Goal: Obtain resource: Download file/media

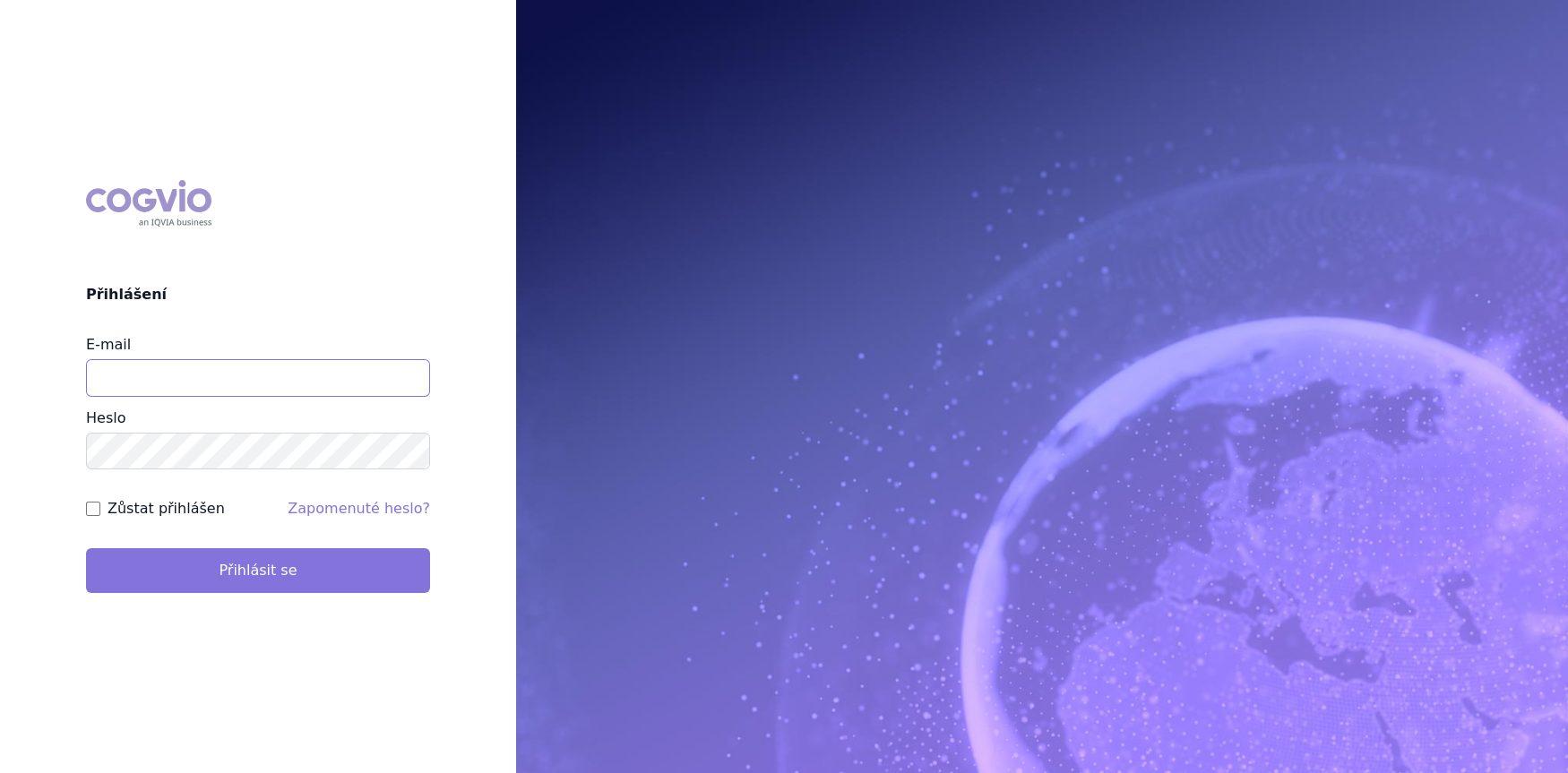
type input "michaela.kucerova@medochemie.com"
click at [225, 568] on button "Přihlásit se" at bounding box center [258, 570] width 345 height 45
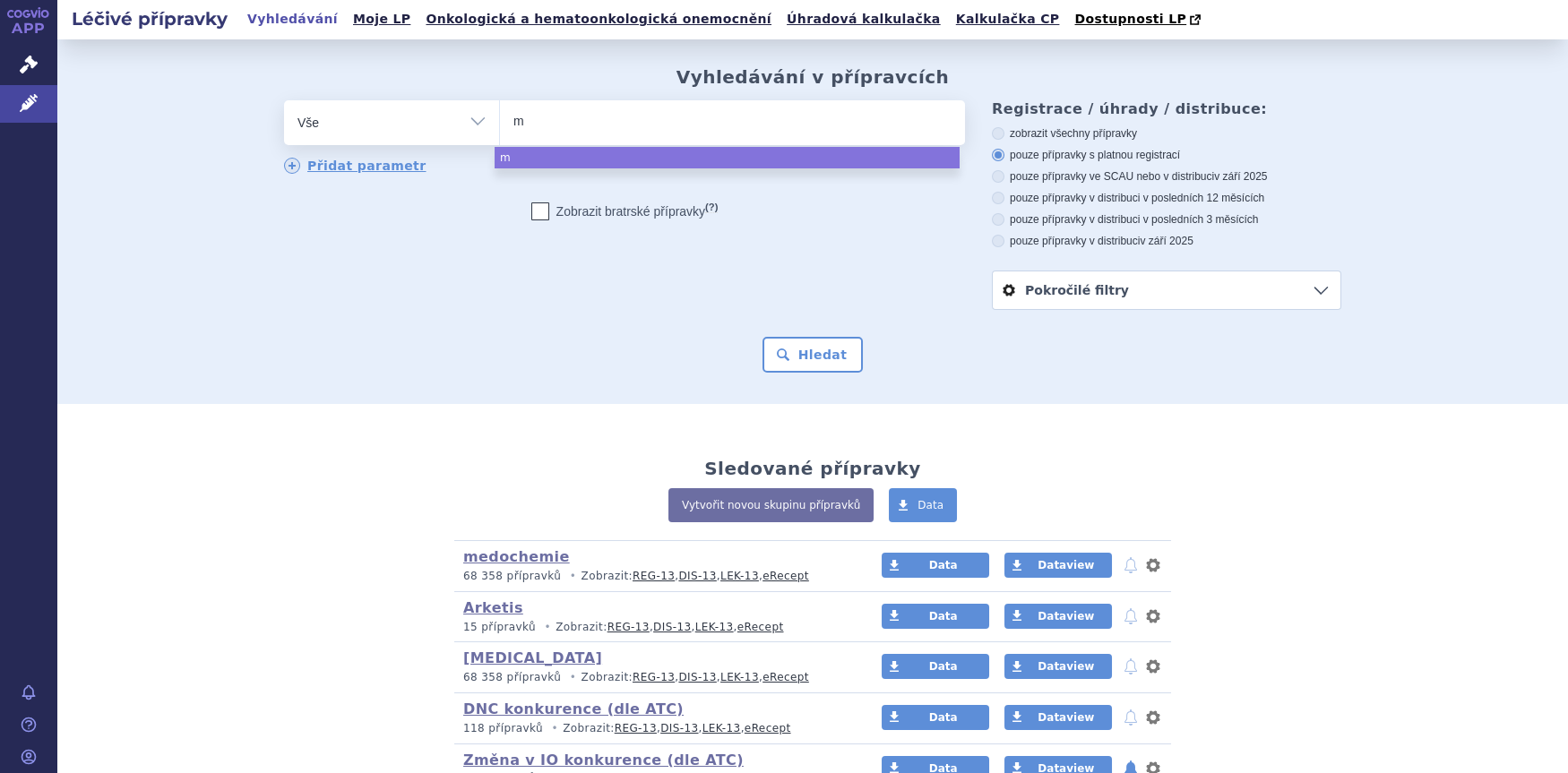
type input "me"
type input "mero"
type input "merope"
type input "meropene"
type input "[MEDICAL_DATA]"
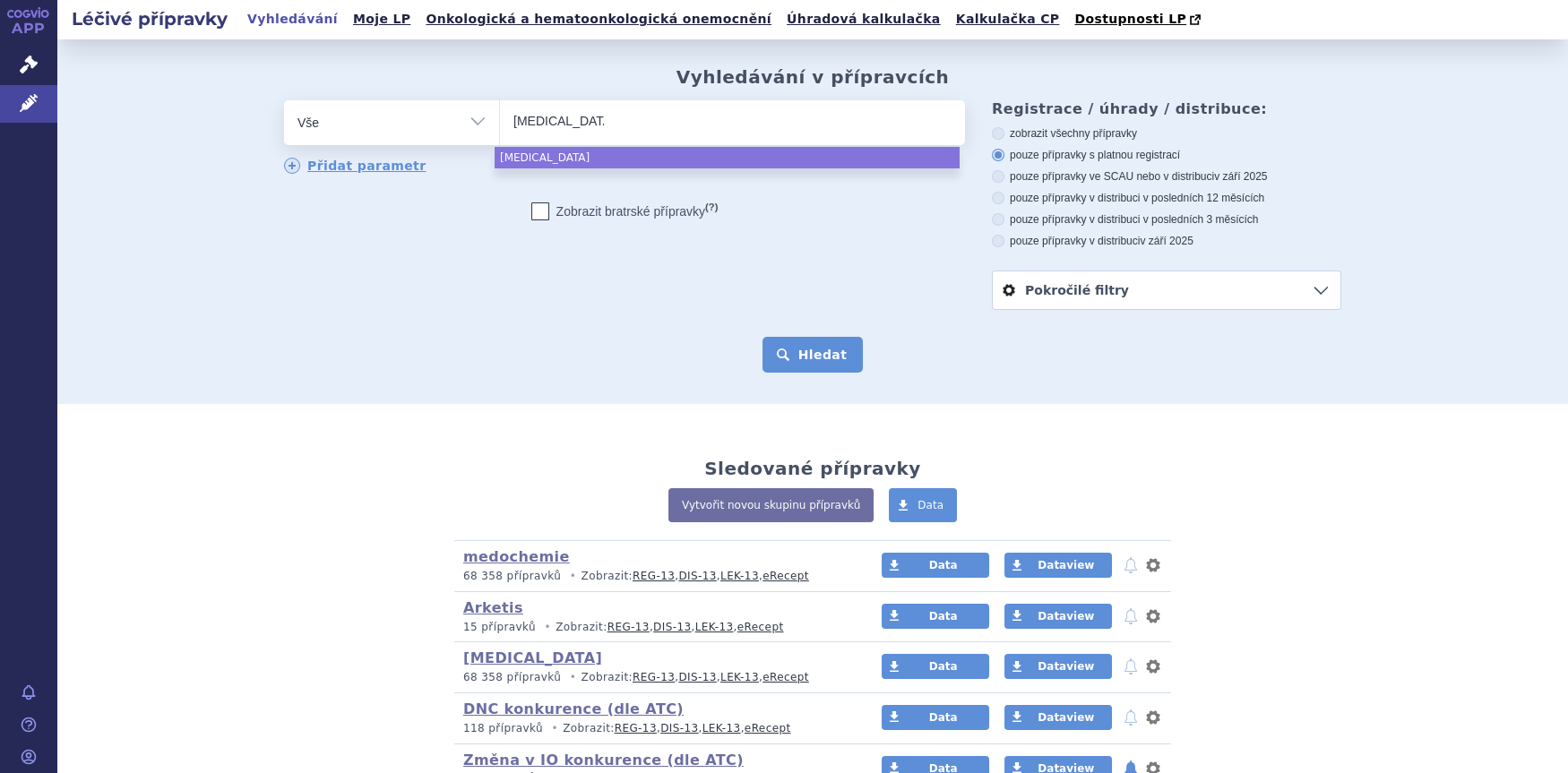
select select "[MEDICAL_DATA]"
click at [814, 370] on button "Hledat" at bounding box center [812, 354] width 101 height 36
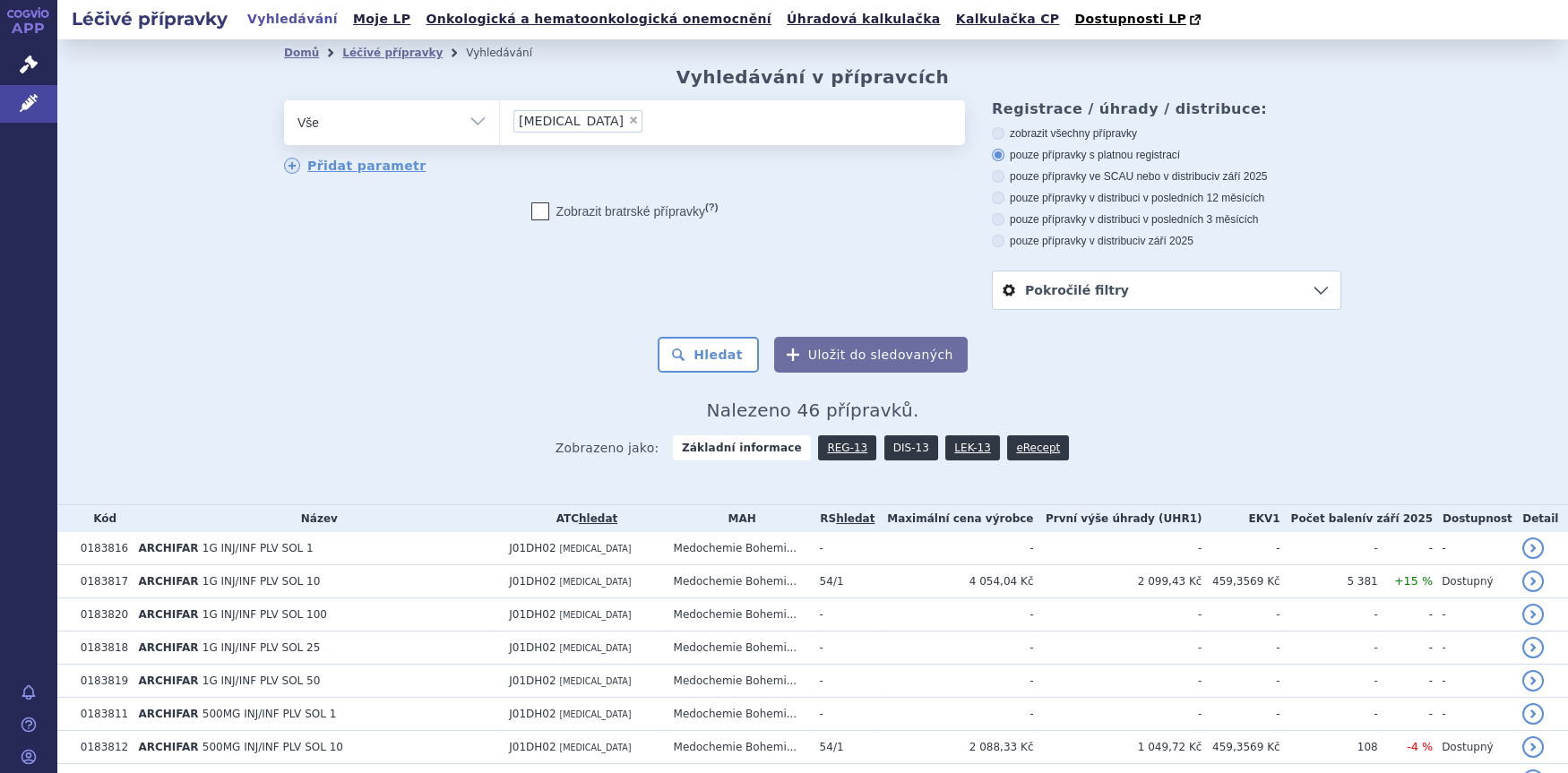
click at [885, 458] on link "DIS-13" at bounding box center [911, 448] width 54 height 25
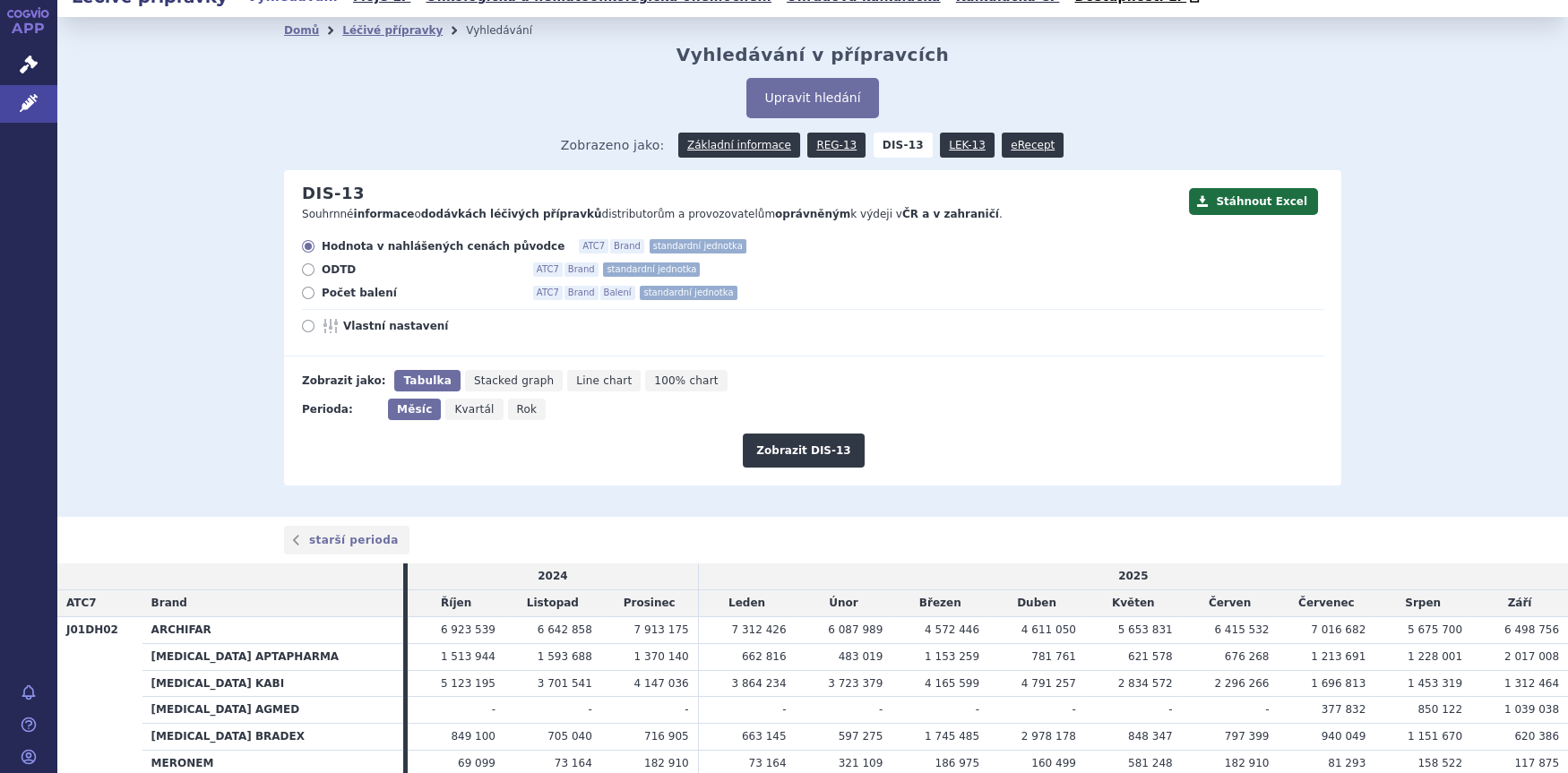
scroll to position [9, 0]
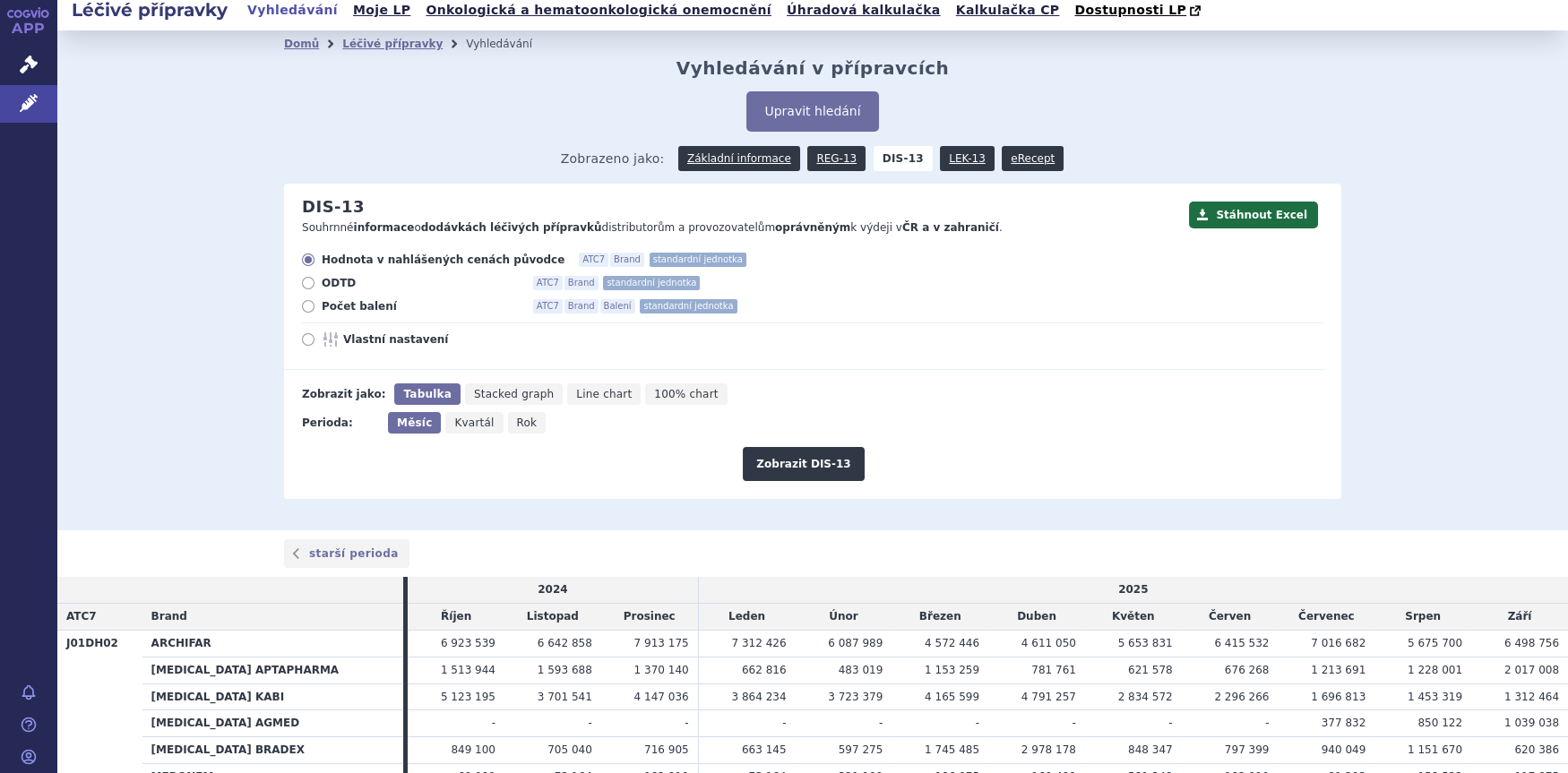
click at [302, 307] on icon at bounding box center [308, 306] width 13 height 13
click at [303, 307] on input "Počet balení ATC7 Brand Balení standardní jednotka" at bounding box center [309, 308] width 12 height 12
radio input "true"
click at [784, 468] on button "Zobrazit DIS-13" at bounding box center [804, 464] width 121 height 34
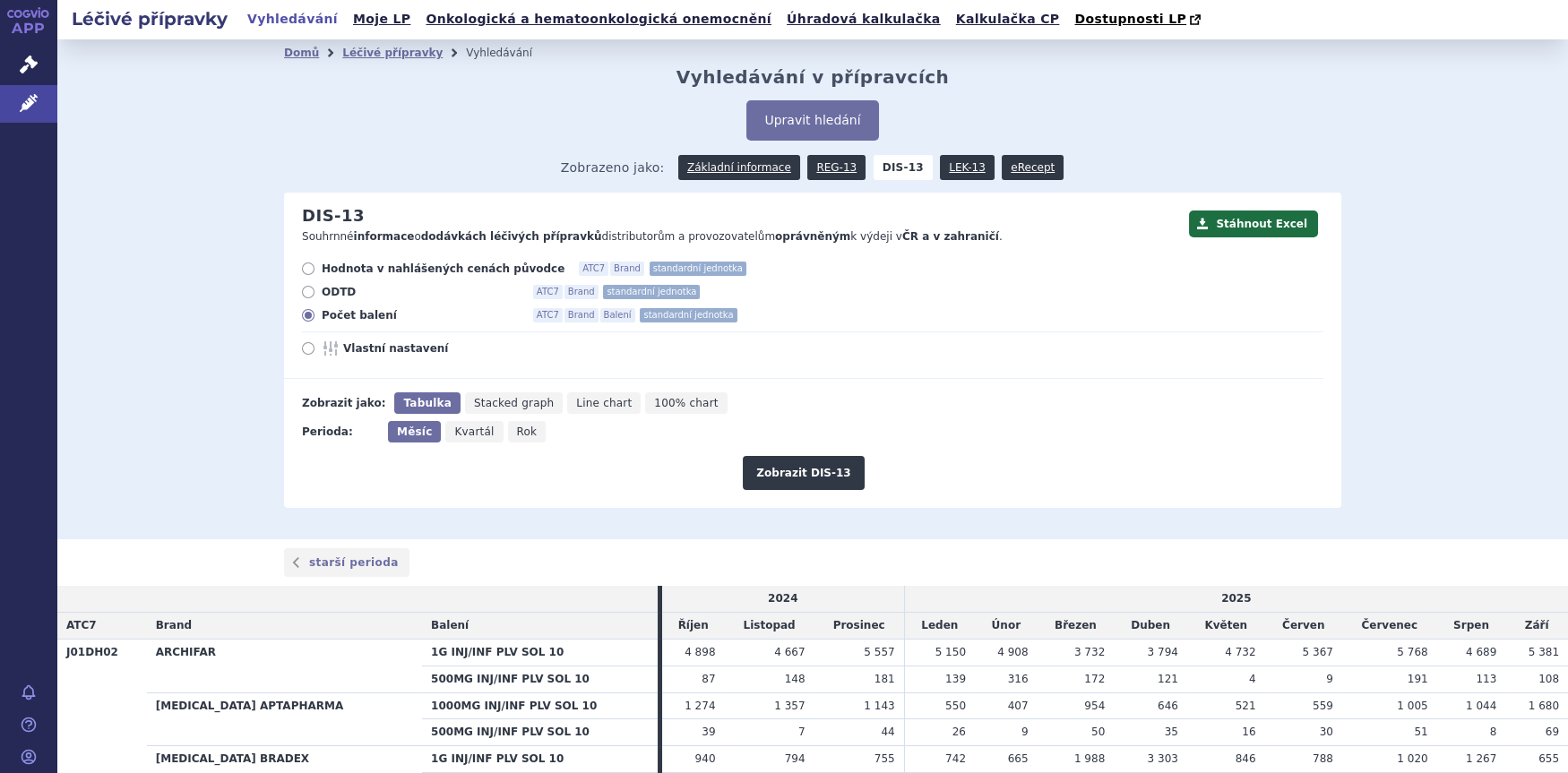
click at [312, 296] on label "ODTD ATC7 Brand standardní jednotka" at bounding box center [813, 292] width 1022 height 15
click at [312, 296] on input "ODTD ATC7 Brand standardní jednotka" at bounding box center [309, 295] width 12 height 12
radio input "true"
click at [304, 323] on label "Počet balení ATC7 Brand Balení standardní jednotka" at bounding box center [813, 315] width 1022 height 15
click at [304, 324] on input "Počet balení ATC7 Brand Balení standardní jednotka" at bounding box center [309, 318] width 12 height 12
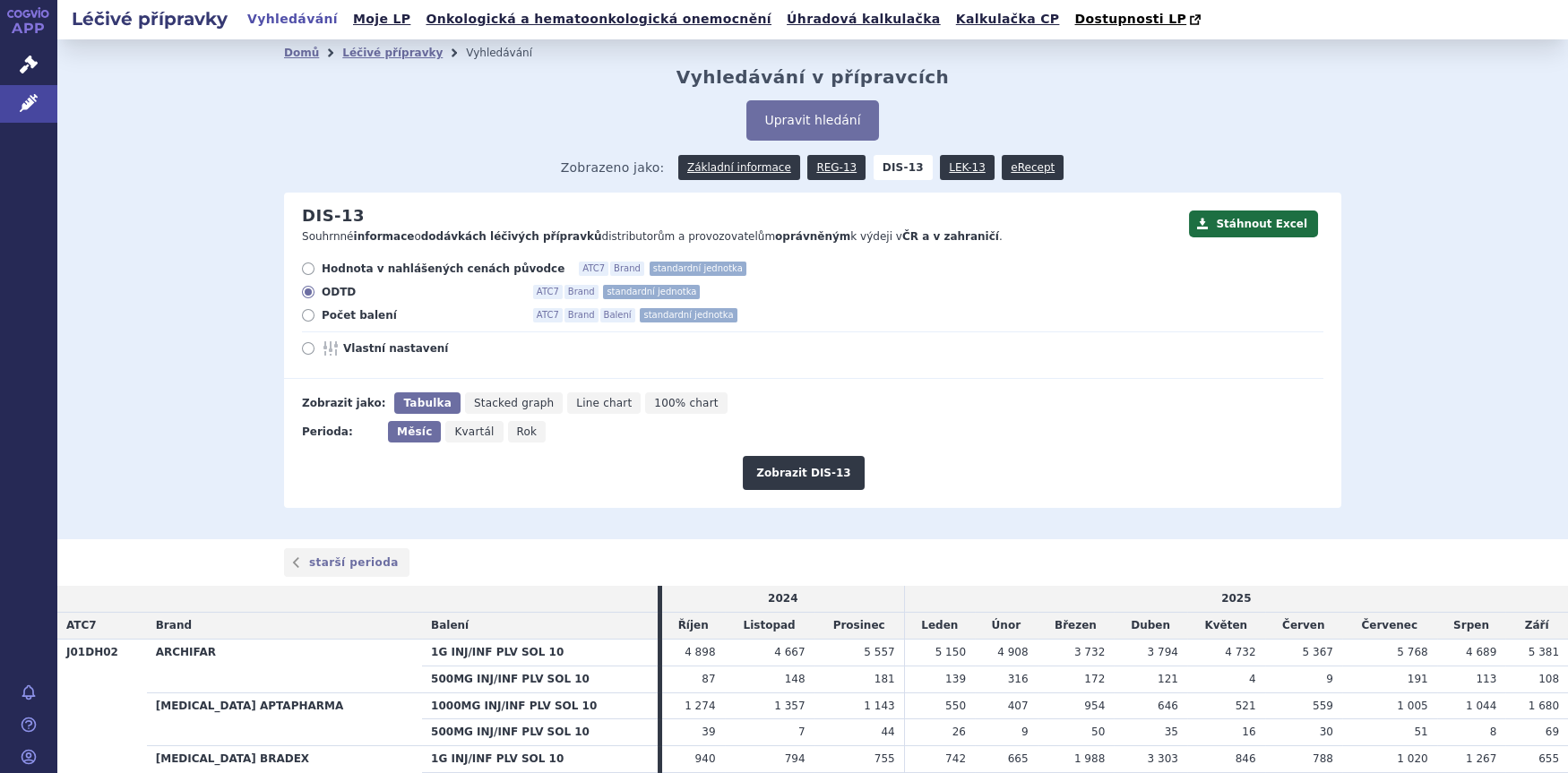
radio input "true"
click at [305, 355] on label "Vlastní nastavení" at bounding box center [813, 348] width 1022 height 15
click at [305, 356] on input "Vlastní nastavení" at bounding box center [309, 350] width 12 height 12
radio input "true"
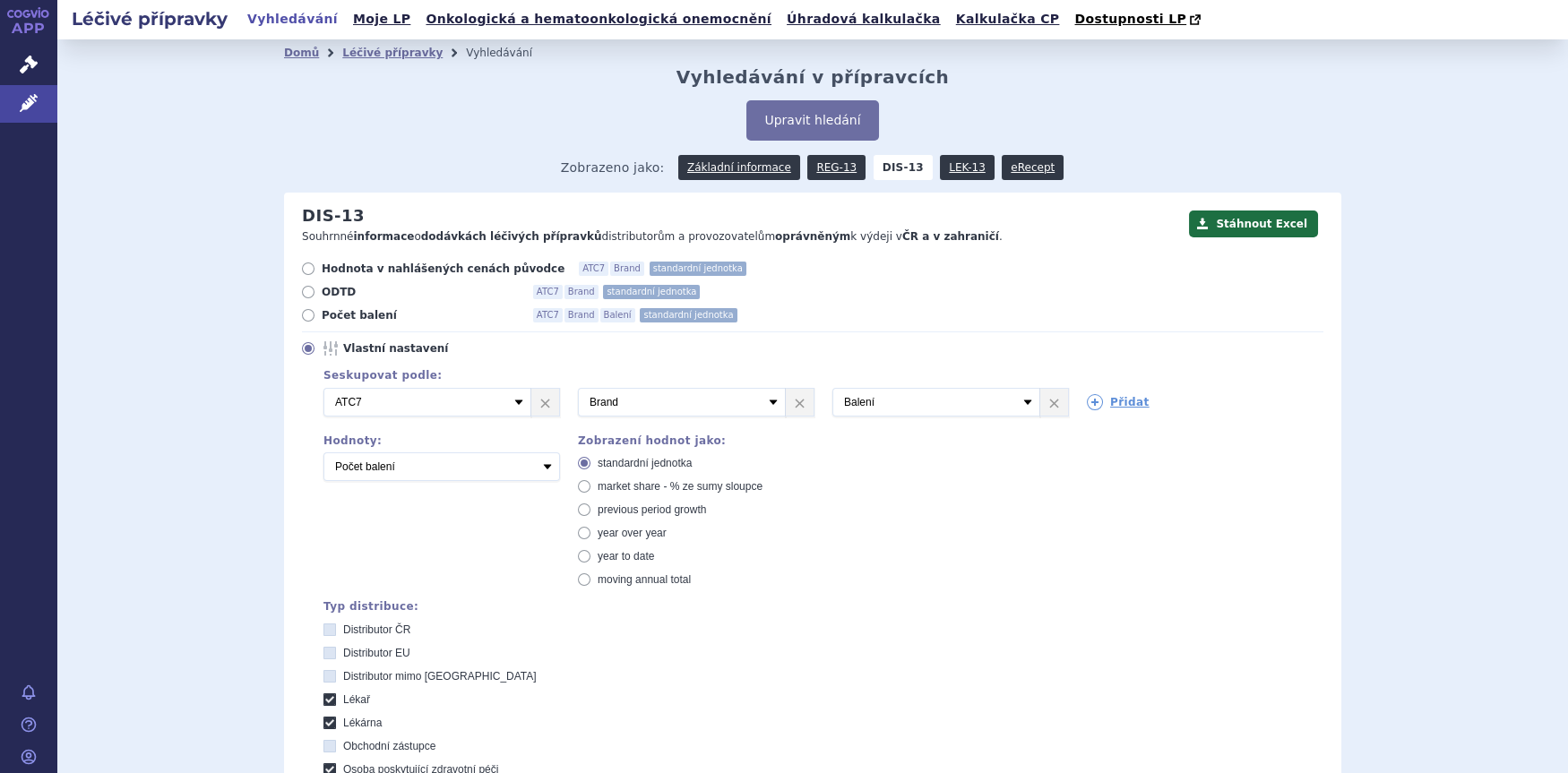
click at [602, 485] on span "market share - % ze sumy sloupce" at bounding box center [680, 486] width 164 height 13
click at [591, 485] on input "market share - % ze sumy sloupce" at bounding box center [585, 488] width 12 height 12
radio input "true"
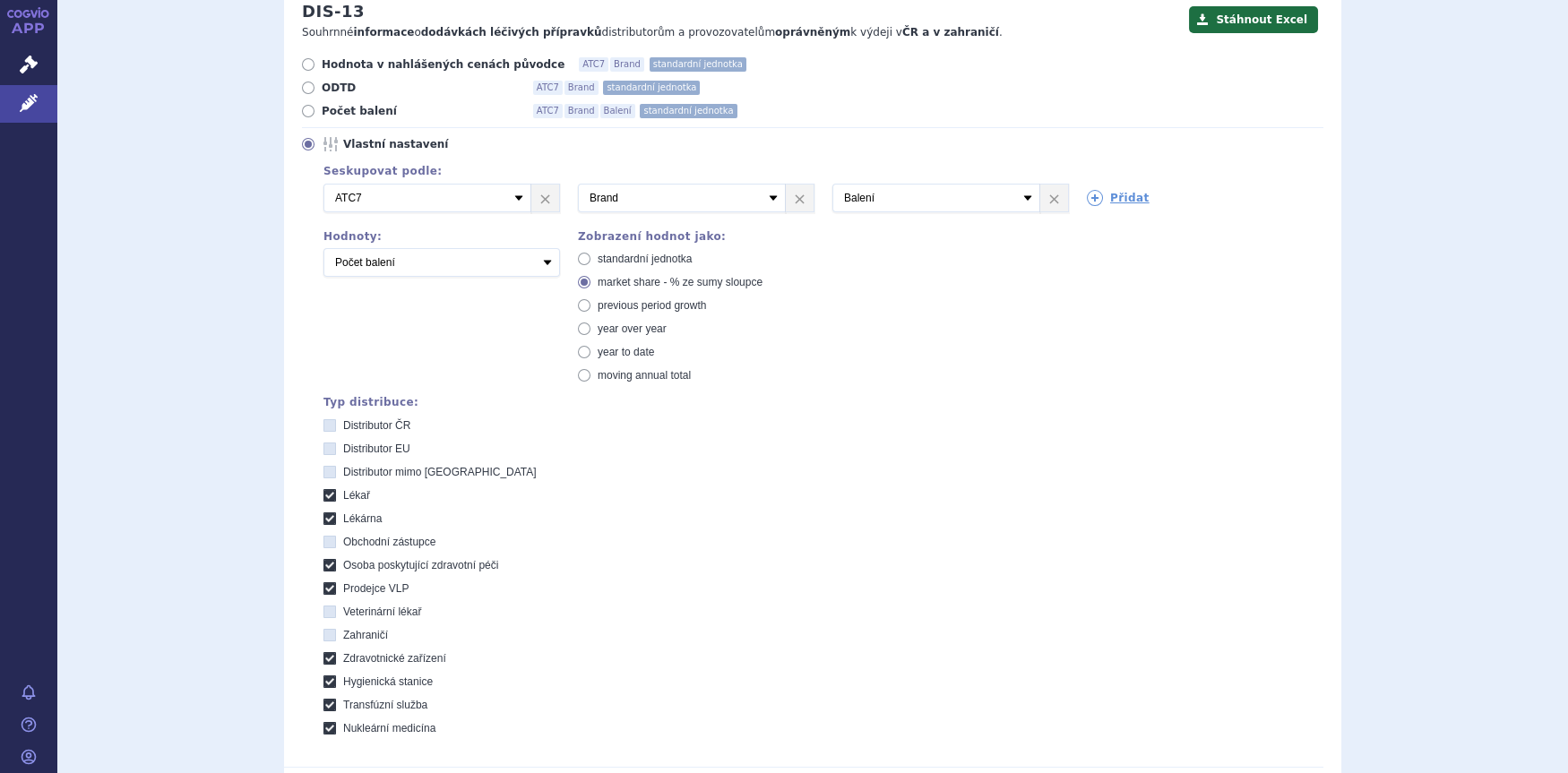
scroll to position [502, 0]
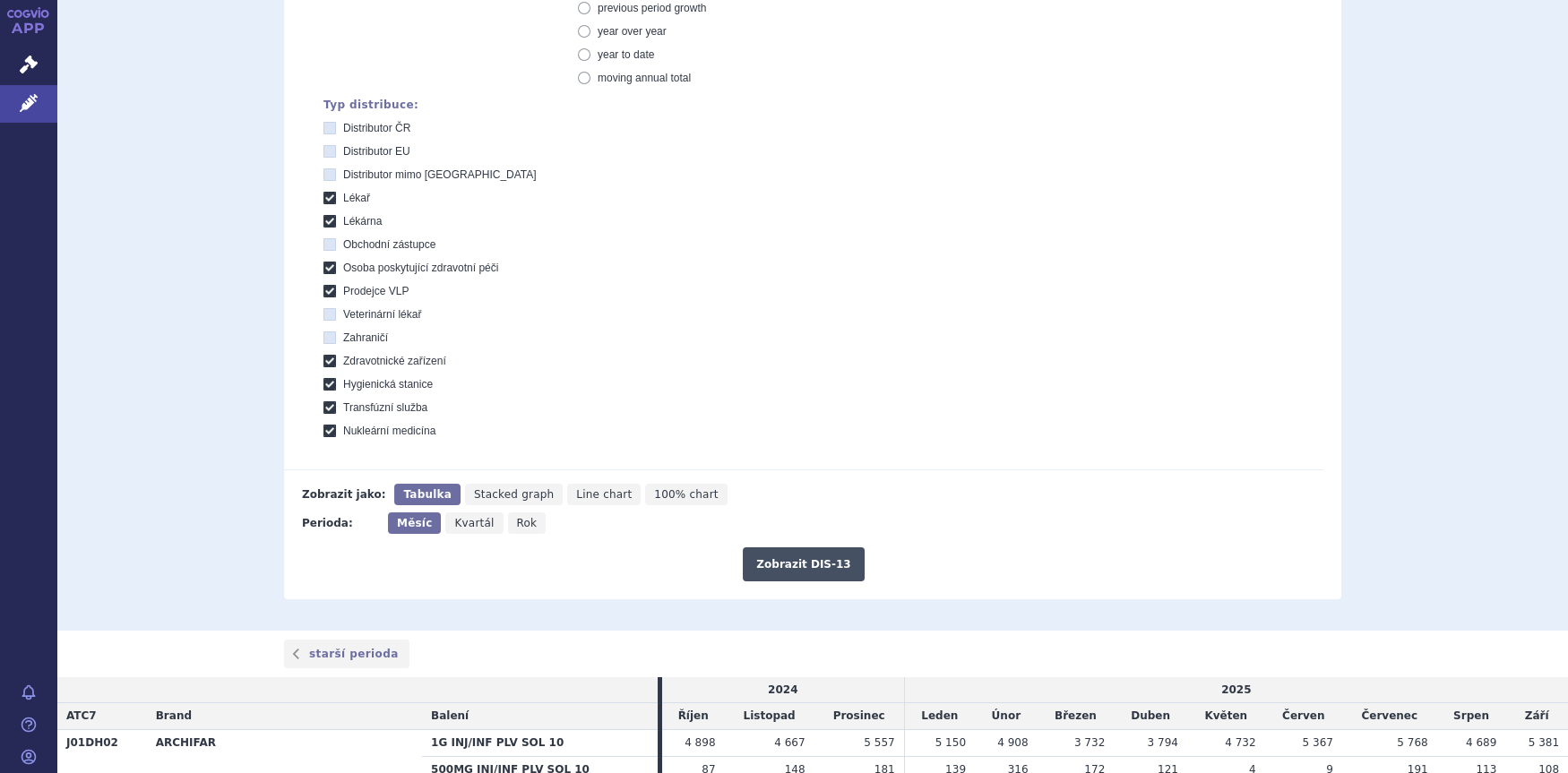
click at [798, 572] on button "Zobrazit DIS-13" at bounding box center [804, 564] width 121 height 34
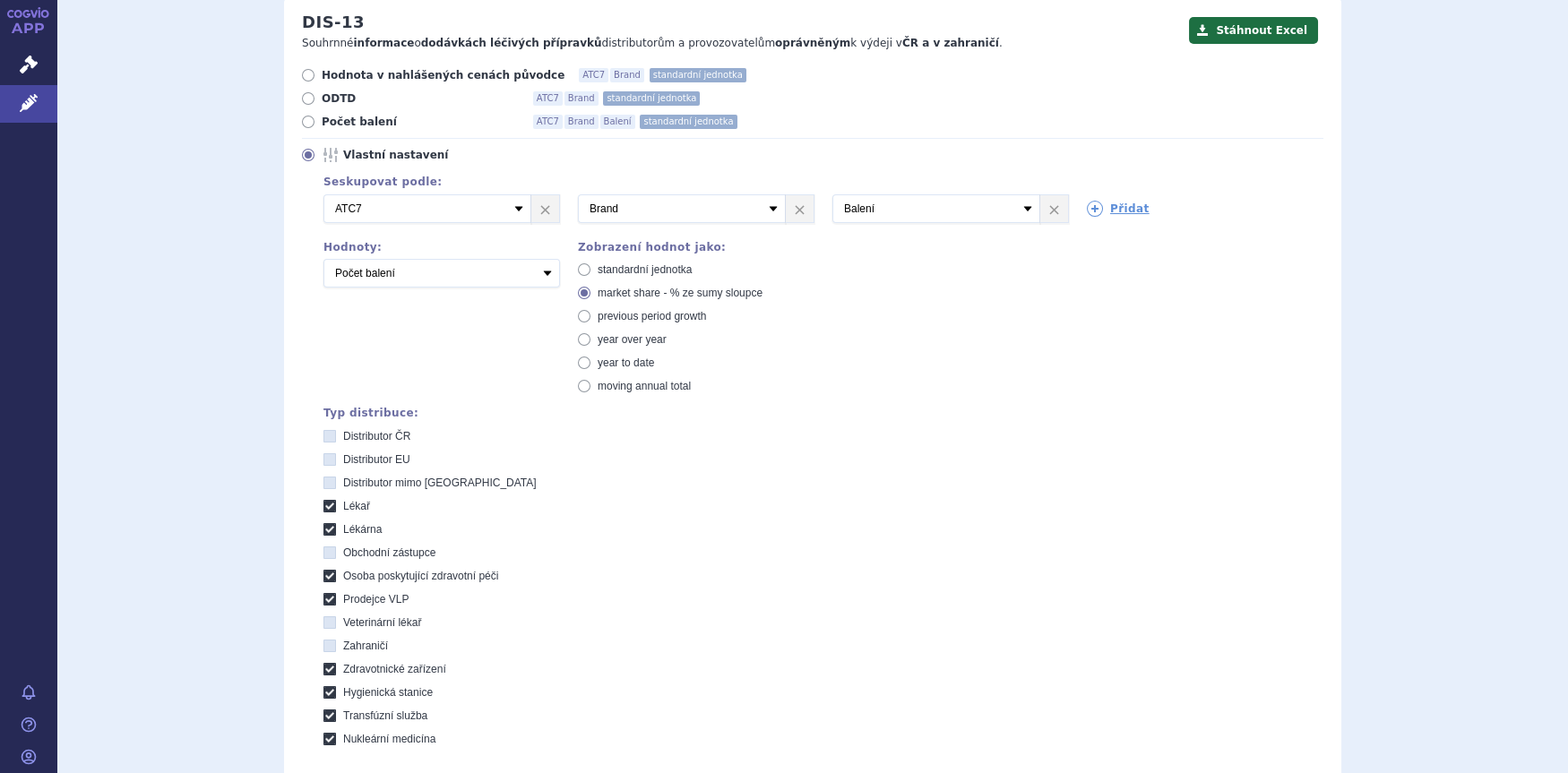
scroll to position [44, 0]
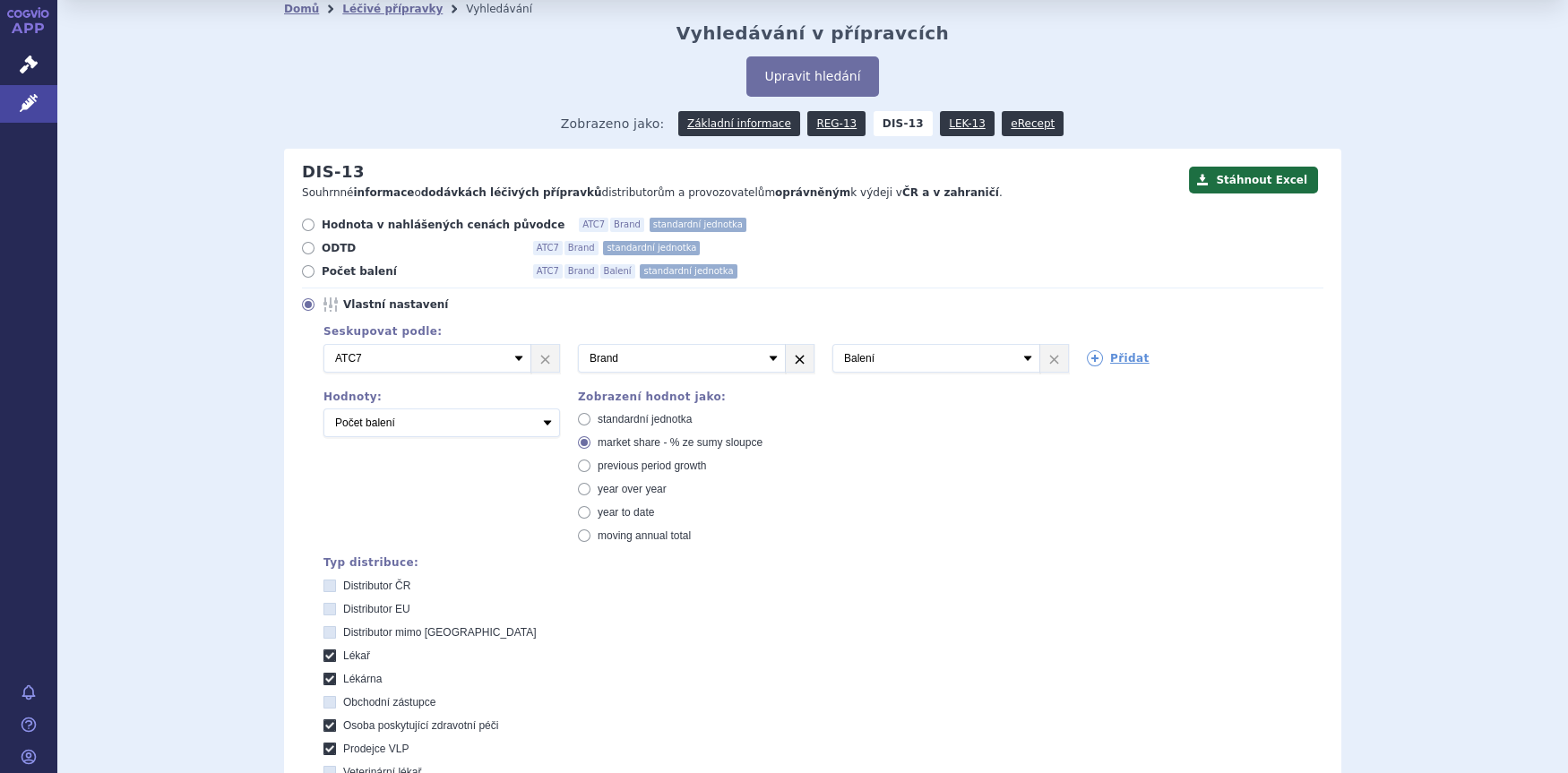
click at [535, 357] on link "×" at bounding box center [545, 357] width 27 height 26
click at [535, 363] on link "×" at bounding box center [545, 357] width 27 height 26
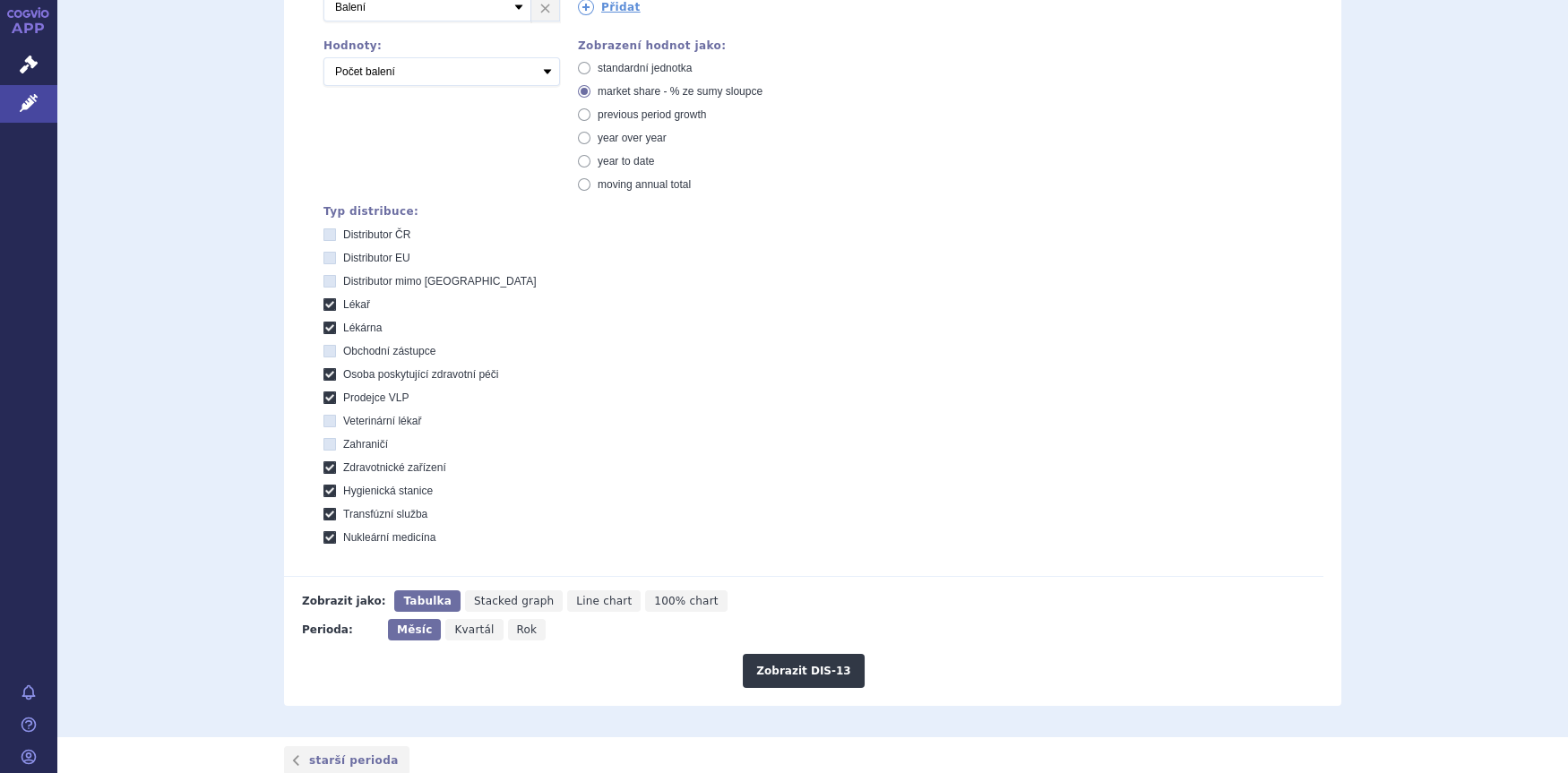
scroll to position [402, 0]
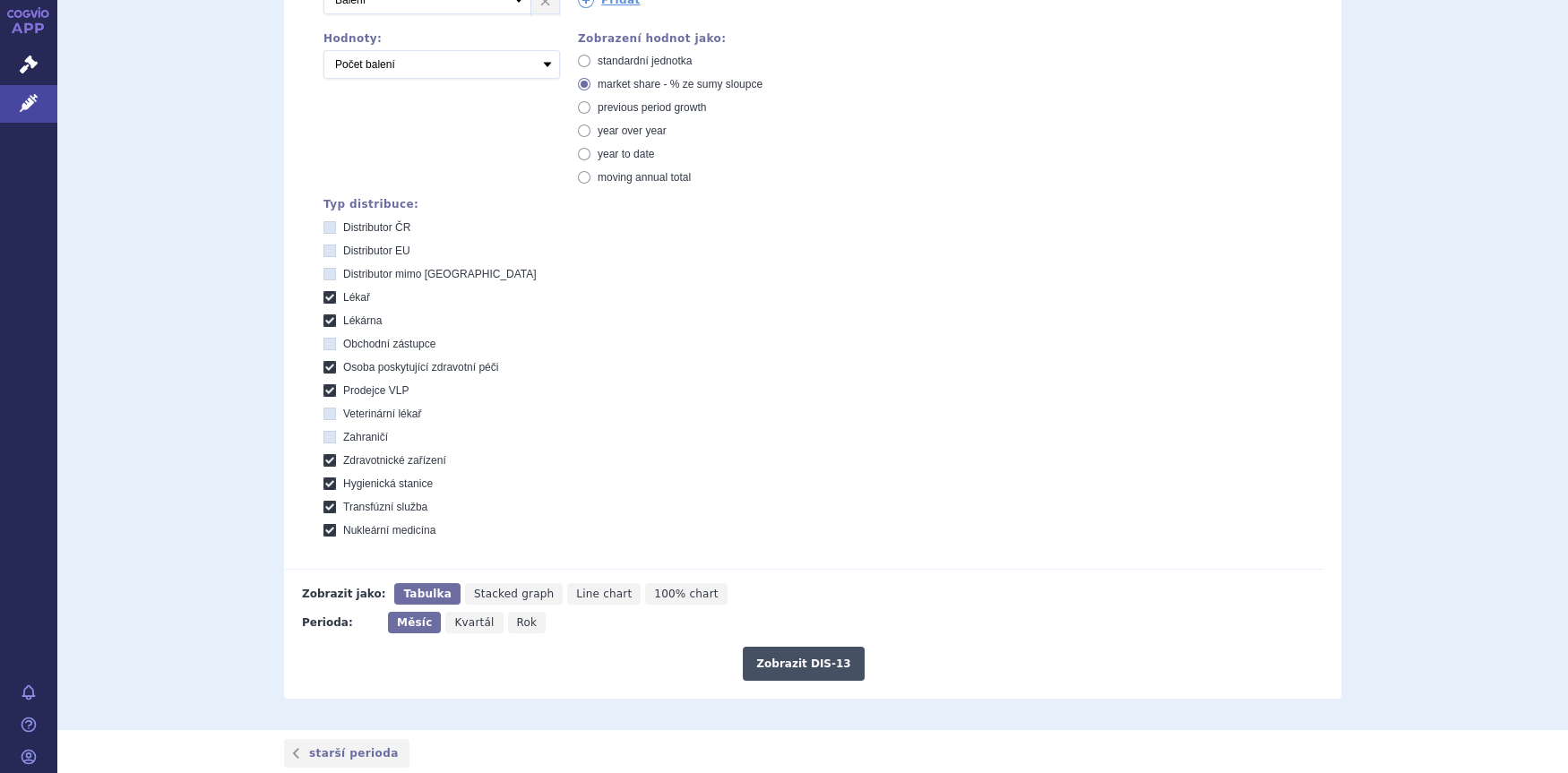
click at [793, 663] on button "Zobrazit DIS-13" at bounding box center [804, 663] width 121 height 34
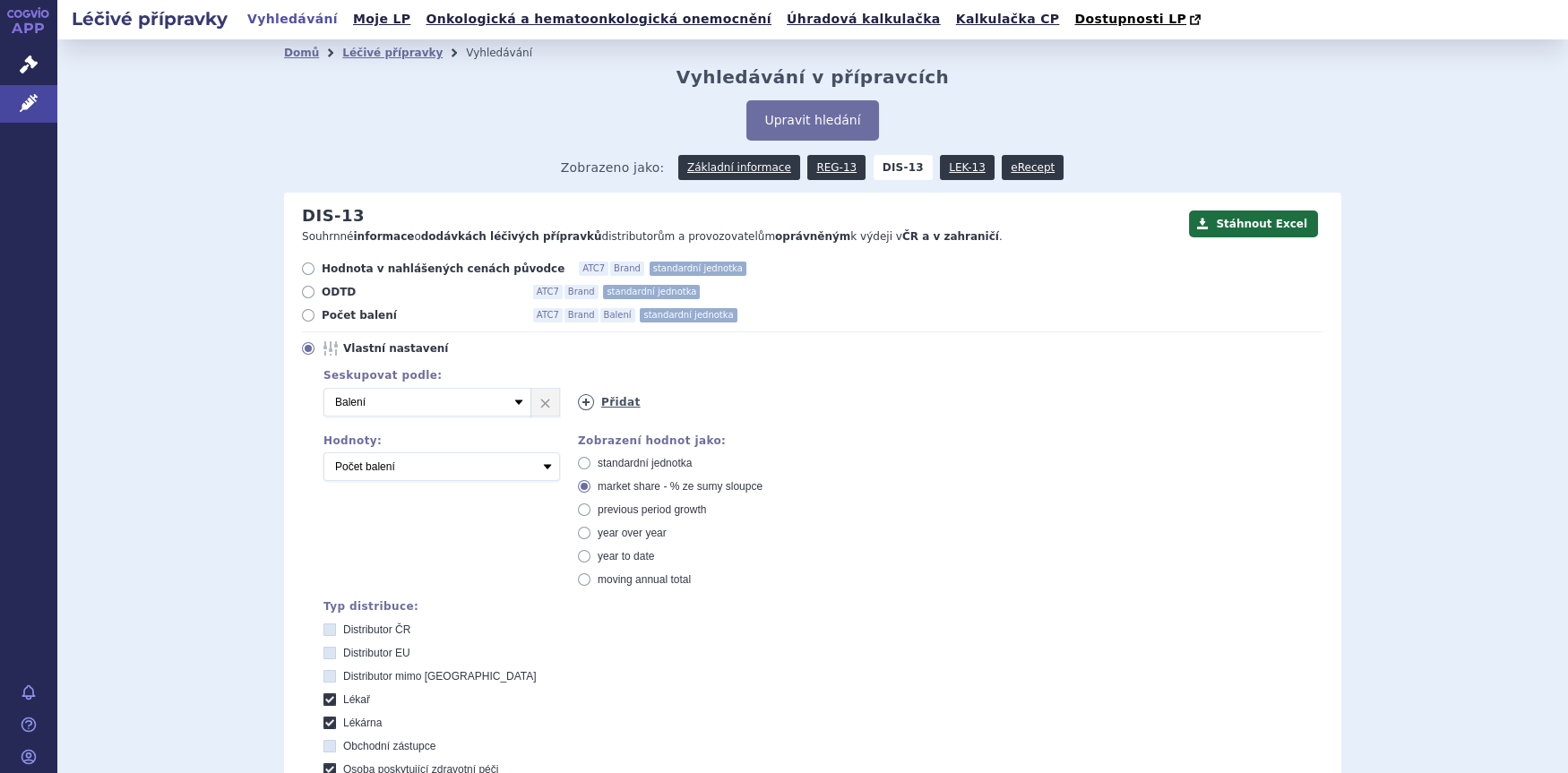
click at [615, 403] on link "Přidat" at bounding box center [610, 402] width 63 height 16
click at [765, 401] on select "Vyberte groupování ATC3 ATC5 ATC7 Brand Balení SÚKL kód MAH VPOIS Referenční sk…" at bounding box center [682, 401] width 208 height 28
select select "brand"
click at [578, 388] on select "Vyberte groupování ATC3 ATC5 ATC7 Brand Balení SÚKL kód MAH VPOIS Referenční sk…" at bounding box center [682, 401] width 208 height 28
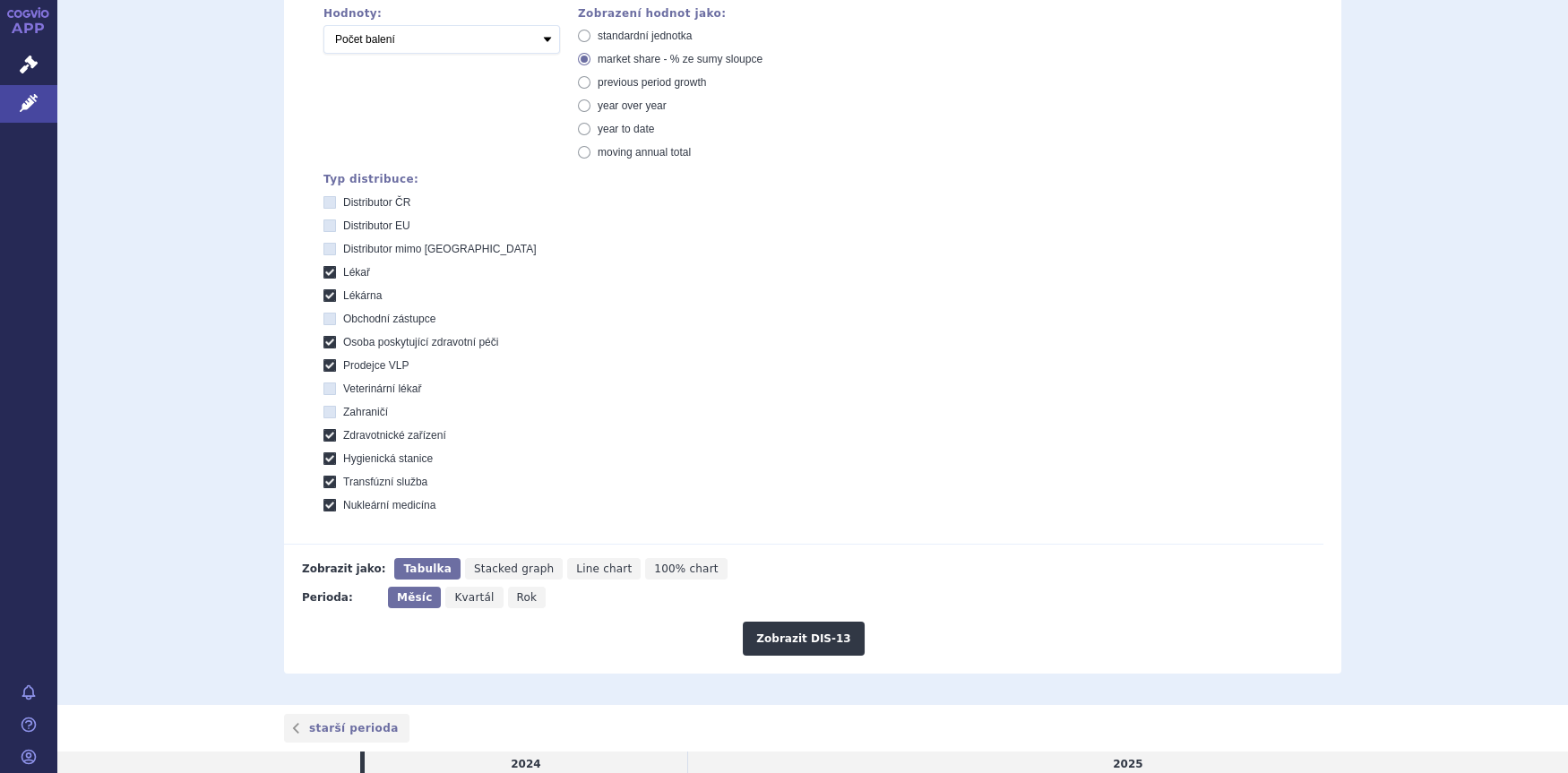
scroll to position [430, 0]
click at [822, 637] on button "Zobrazit DIS-13" at bounding box center [804, 636] width 121 height 34
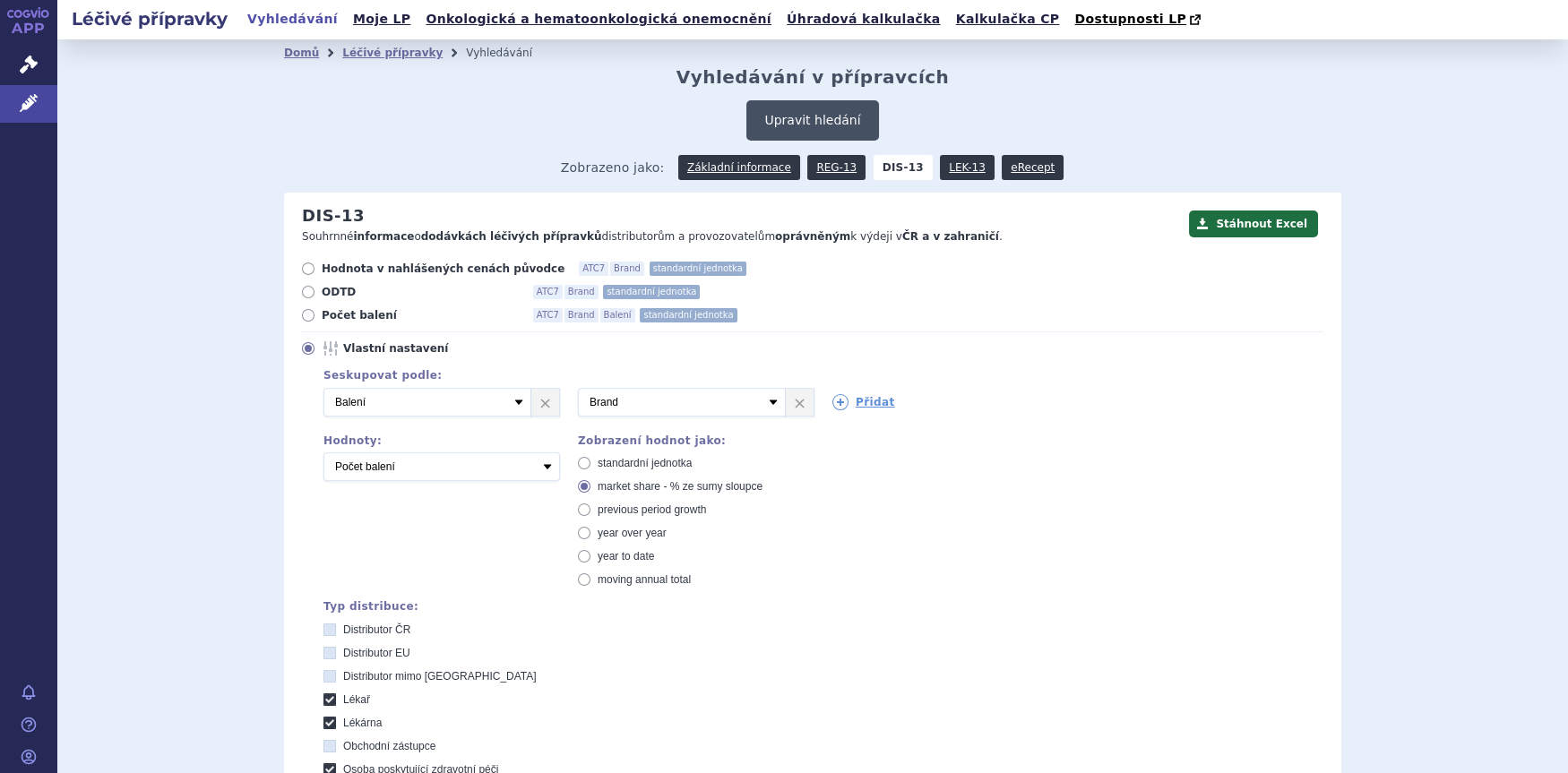
click at [791, 125] on button "Upravit hledání" at bounding box center [812, 120] width 132 height 40
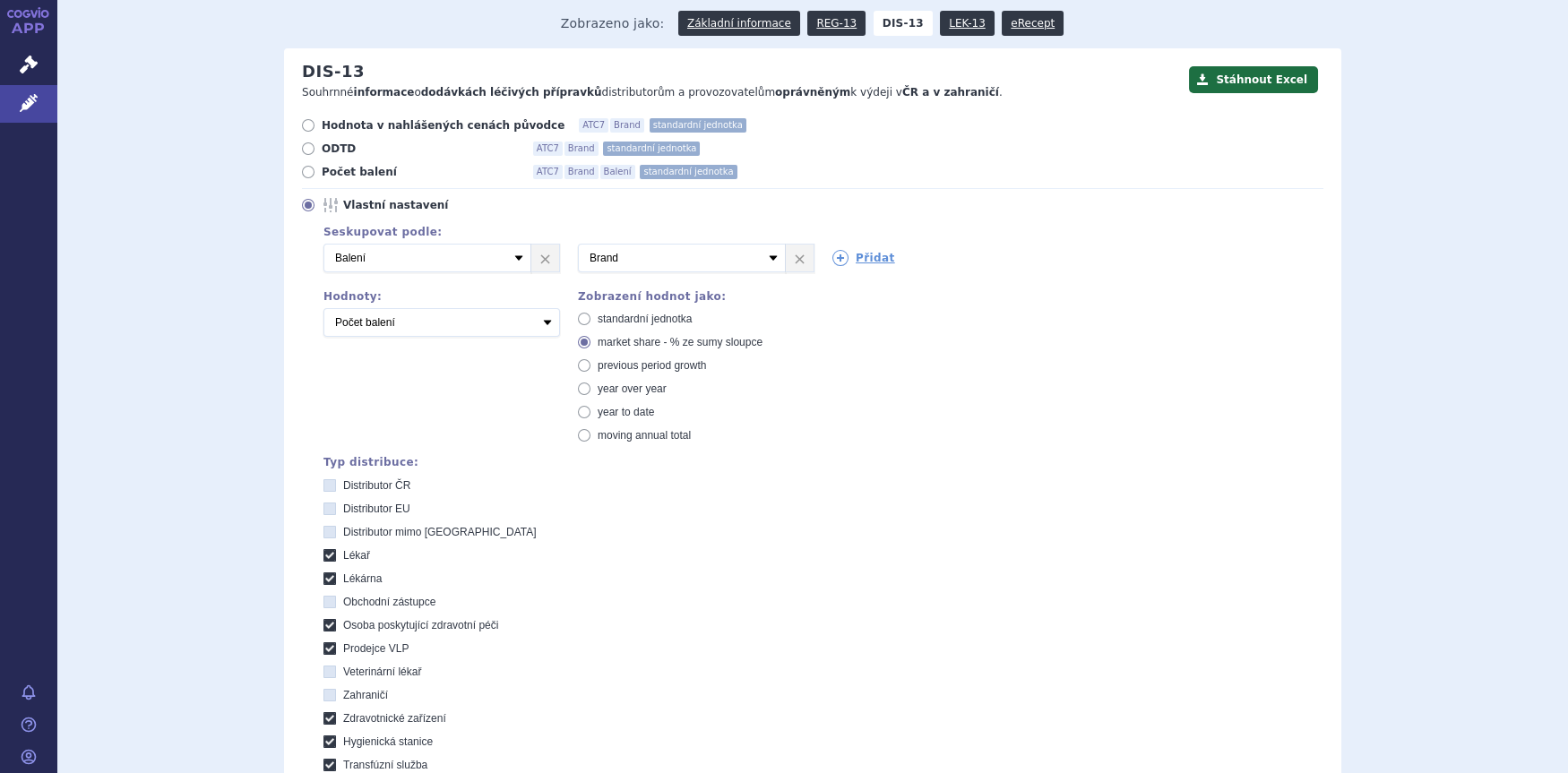
scroll to position [347, 0]
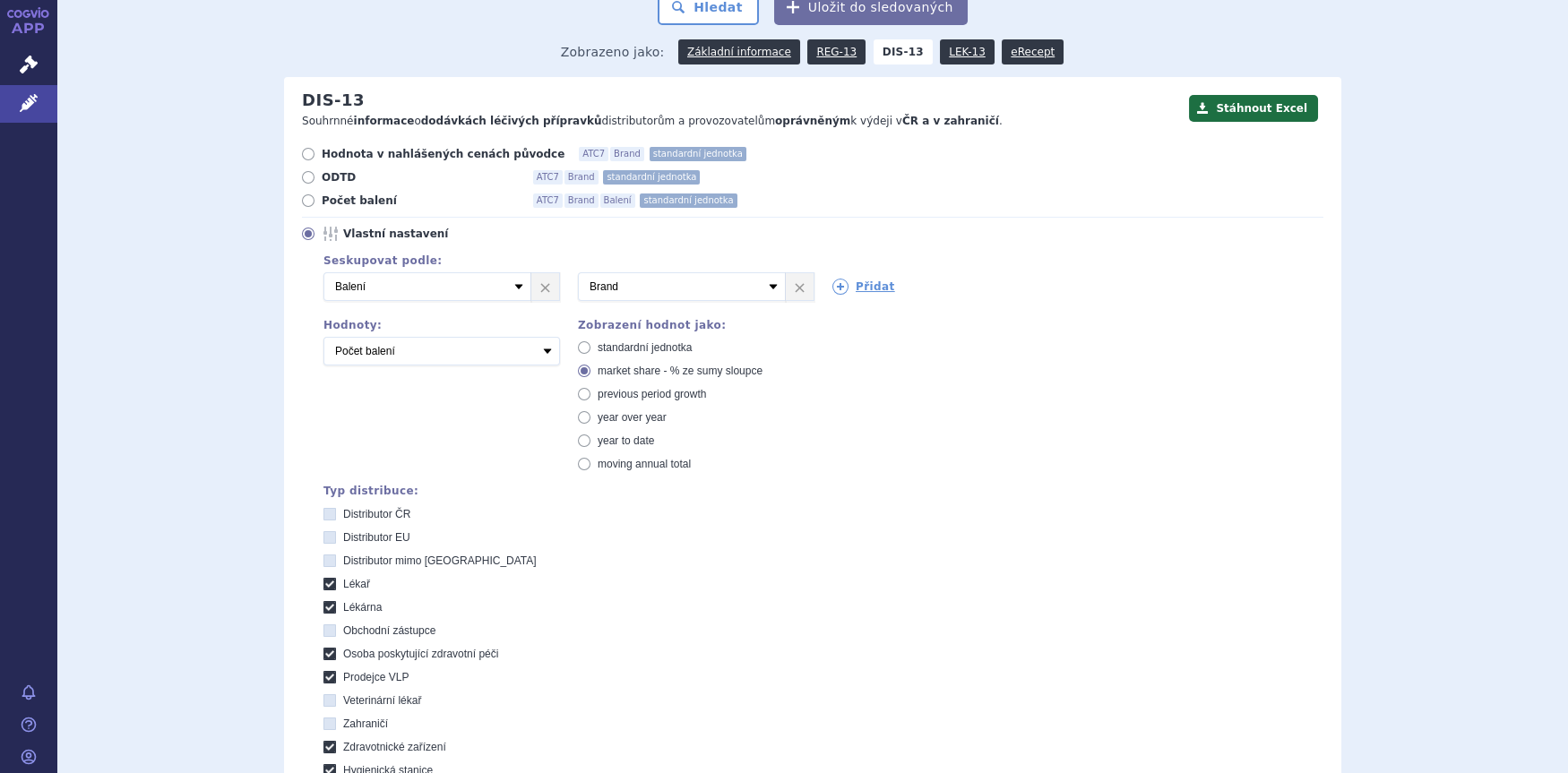
click at [608, 350] on span "standardní jednotka" at bounding box center [645, 347] width 94 height 13
click at [591, 350] on input "standardní jednotka" at bounding box center [585, 350] width 12 height 12
radio input "true"
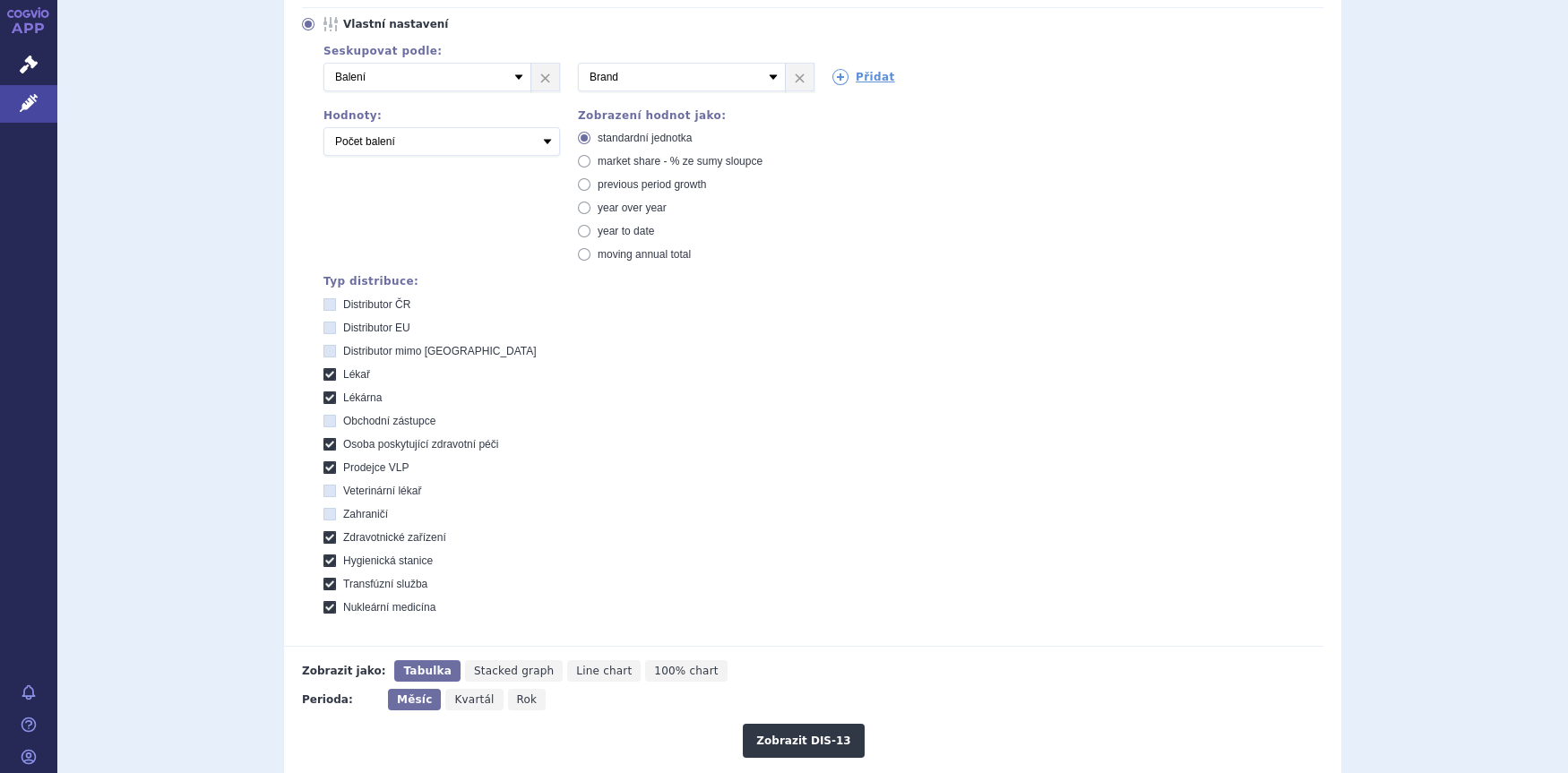
scroll to position [849, 0]
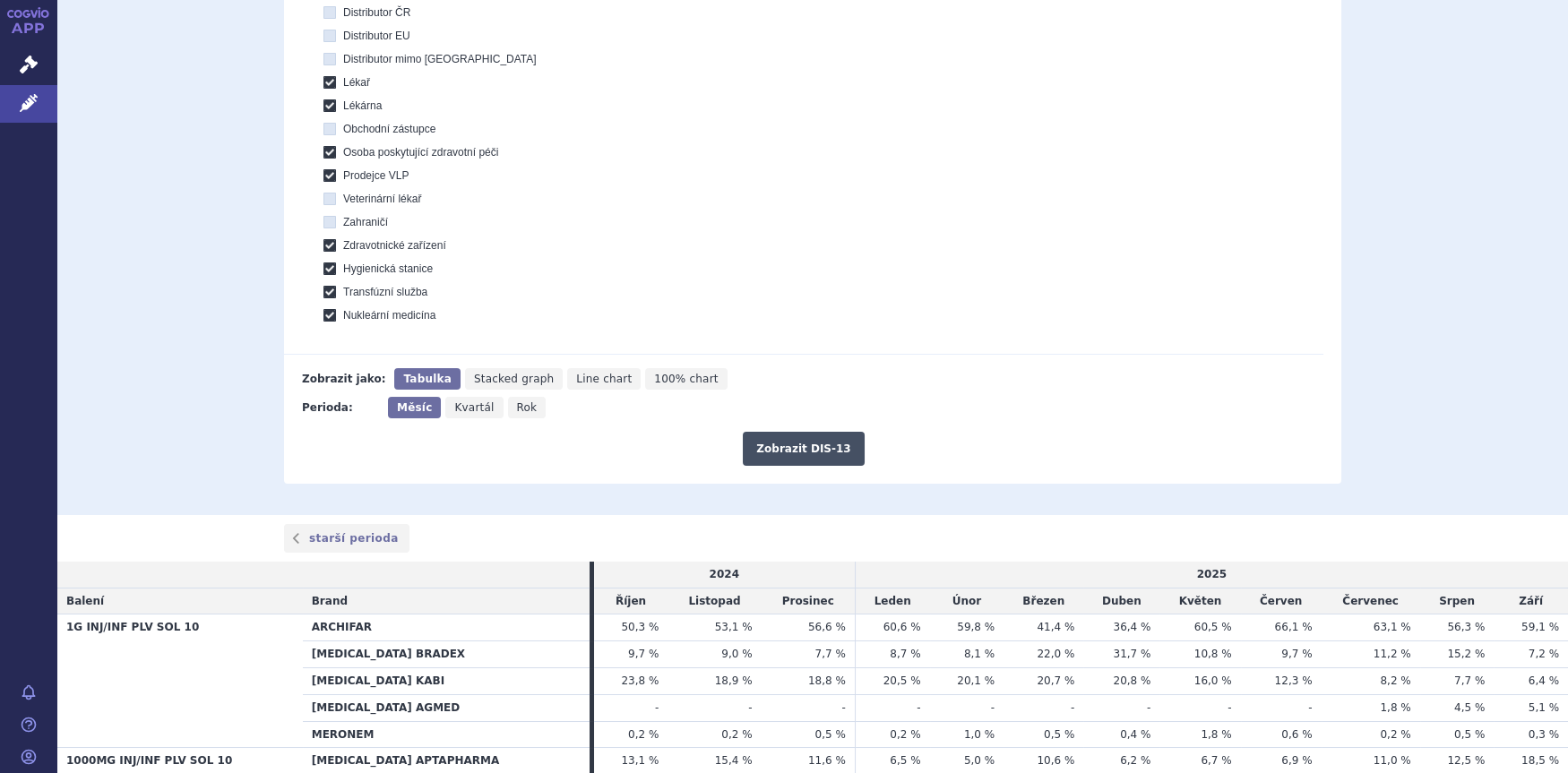
click at [808, 446] on button "Zobrazit DIS-13" at bounding box center [804, 448] width 121 height 34
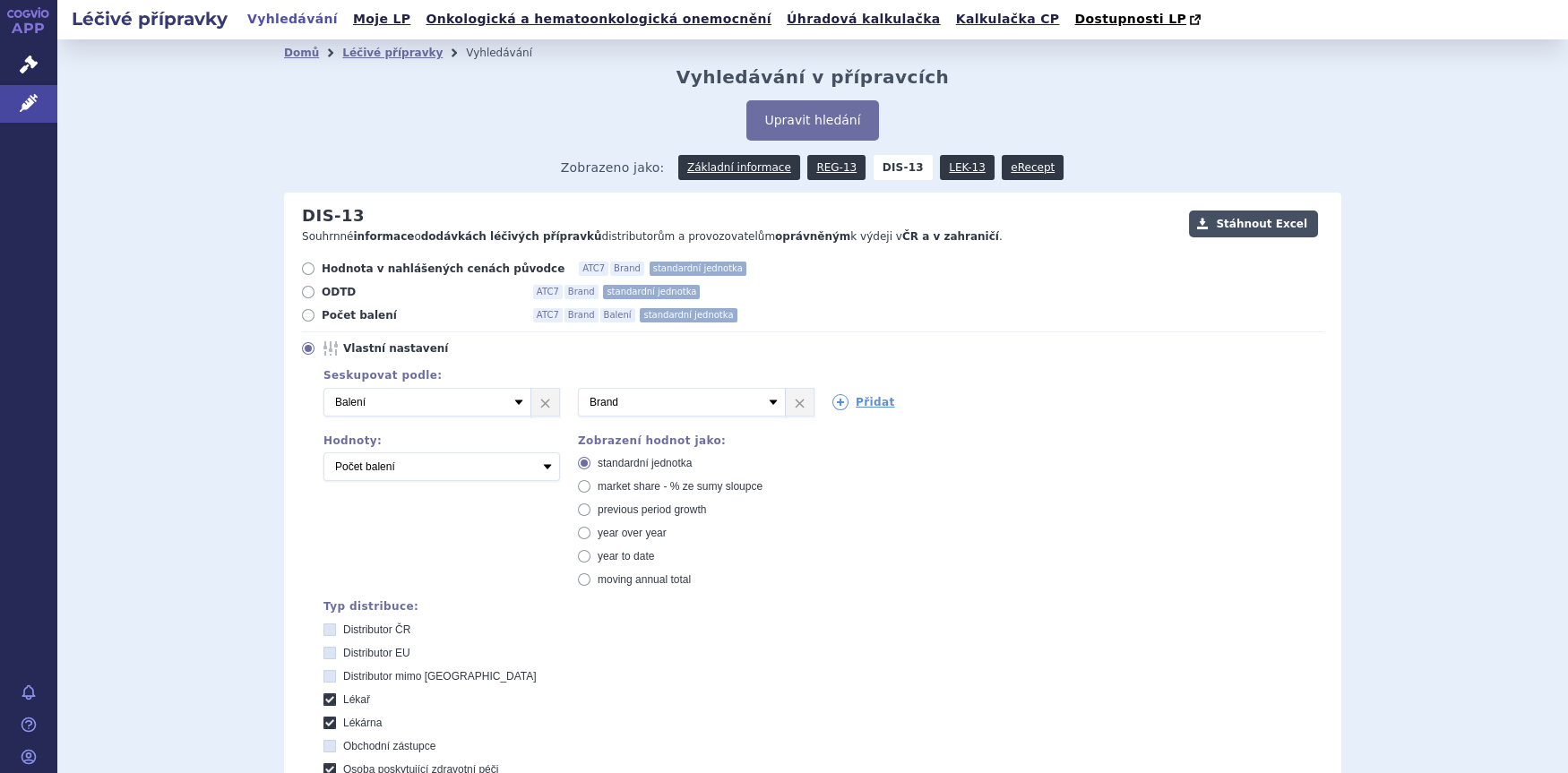
click at [1245, 227] on button "Stáhnout Excel" at bounding box center [1254, 223] width 129 height 26
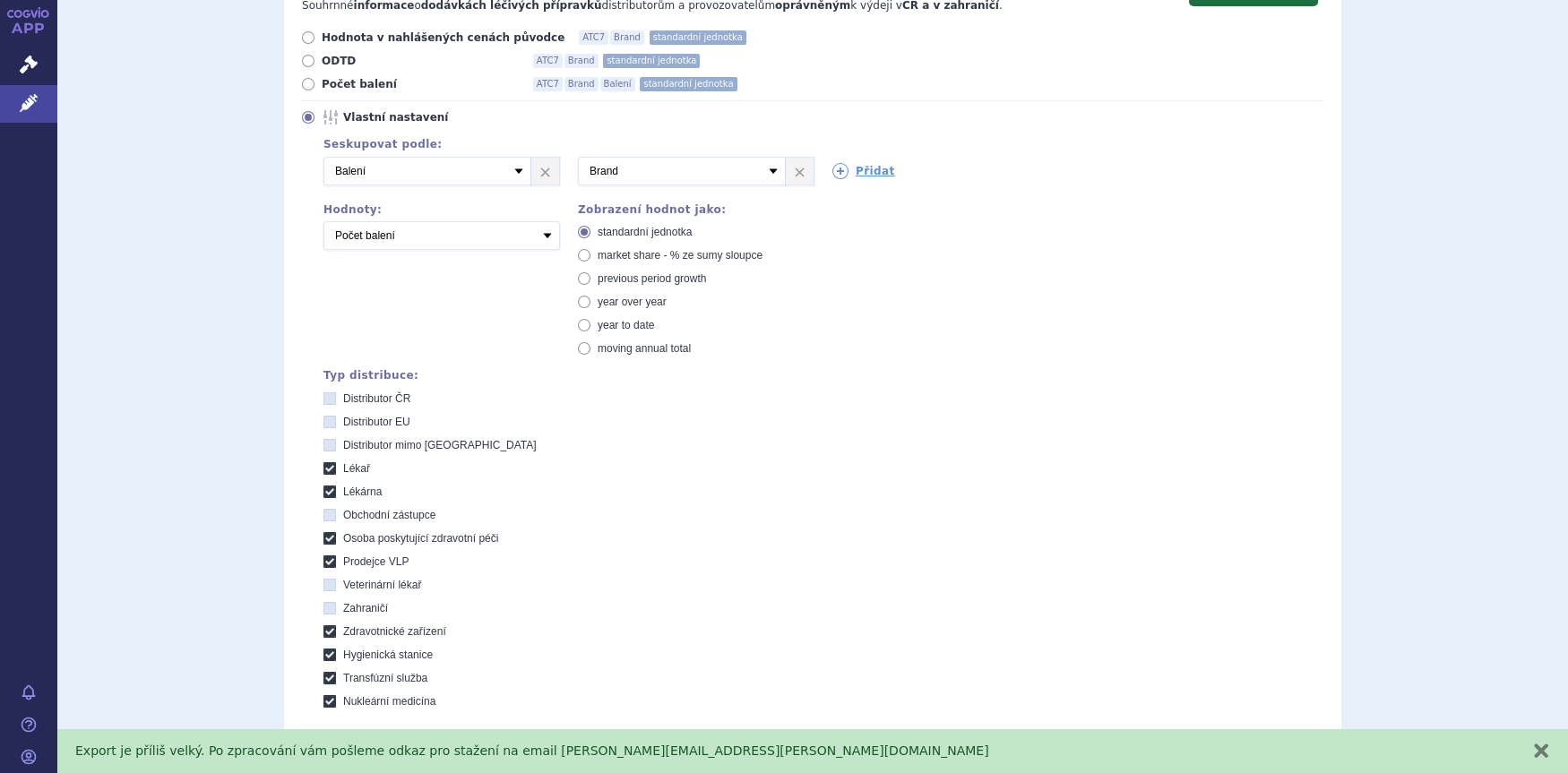
scroll to position [502, 0]
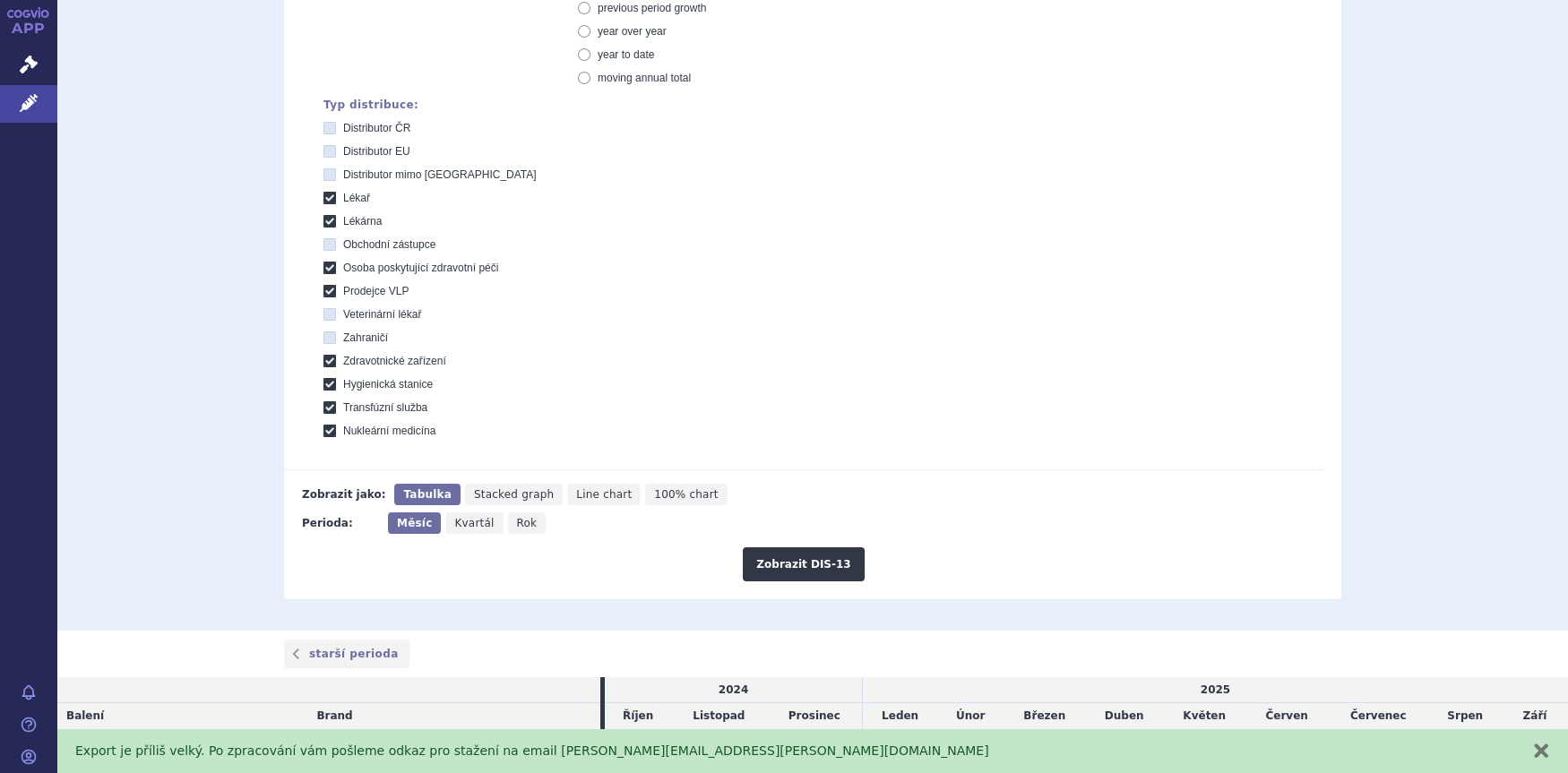
click at [667, 757] on div "Export je příliš velký. Po zpracování vám pošleme odkaz pro stažení na email [P…" at bounding box center [795, 750] width 1439 height 19
